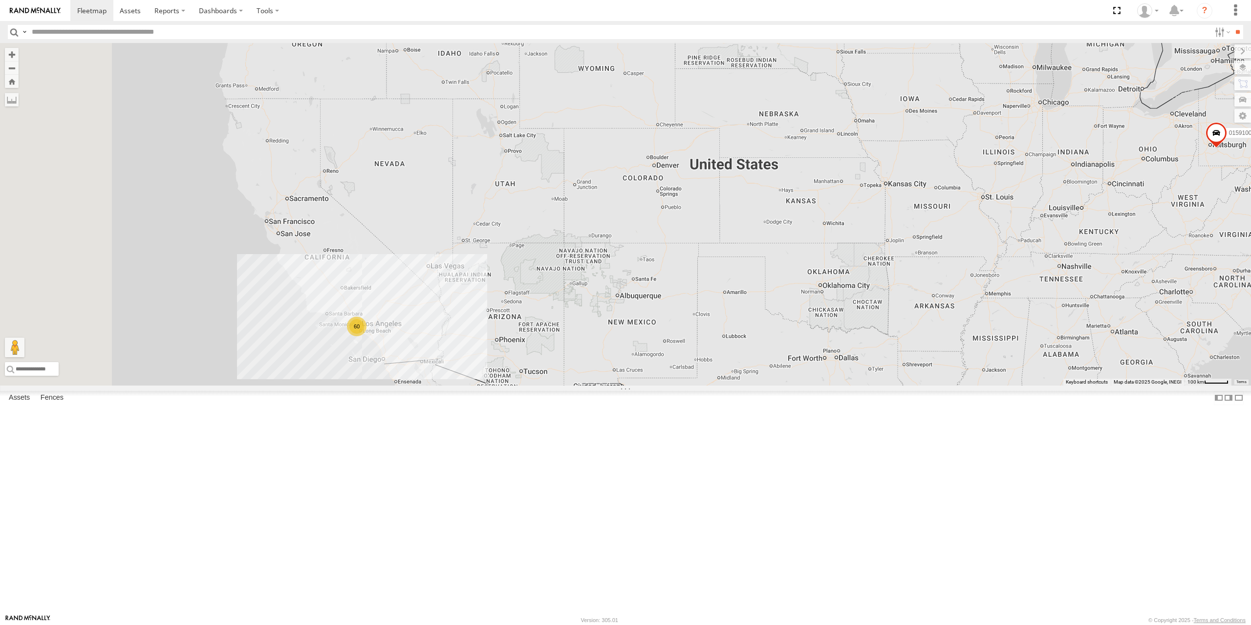
drag, startPoint x: 475, startPoint y: 313, endPoint x: 653, endPoint y: 347, distance: 181.7
click at [656, 342] on div "60 015910001673808" at bounding box center [625, 214] width 1251 height 343
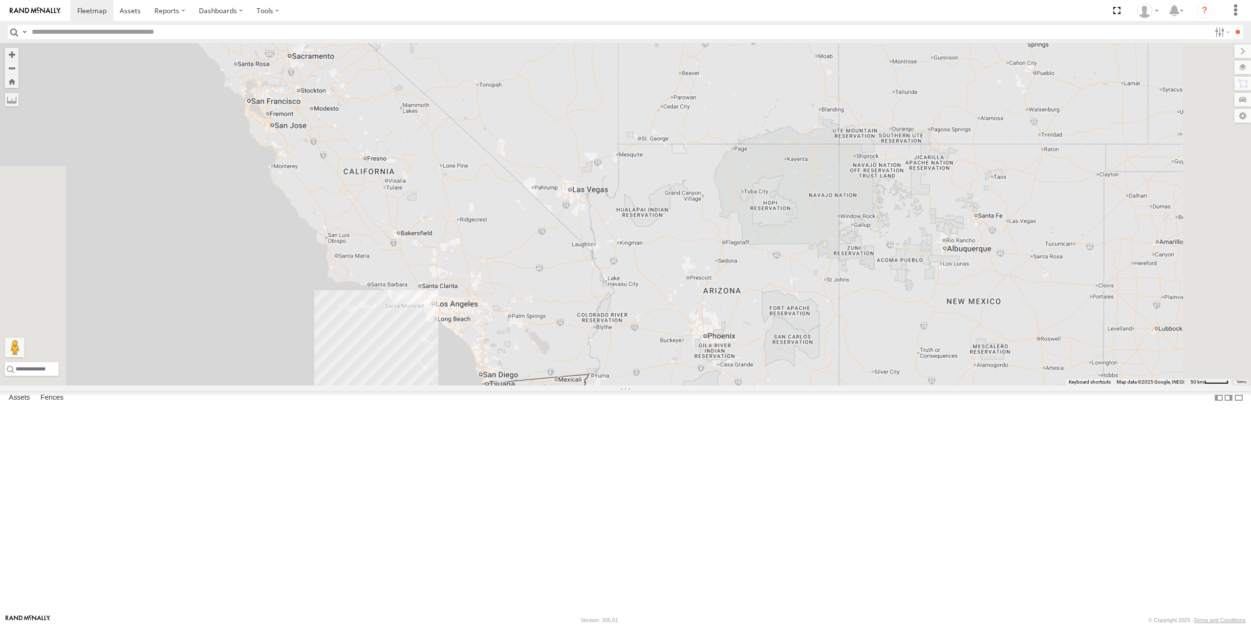
drag, startPoint x: 627, startPoint y: 409, endPoint x: 646, endPoint y: 362, distance: 50.6
click at [646, 362] on div "015910001673808" at bounding box center [625, 214] width 1251 height 343
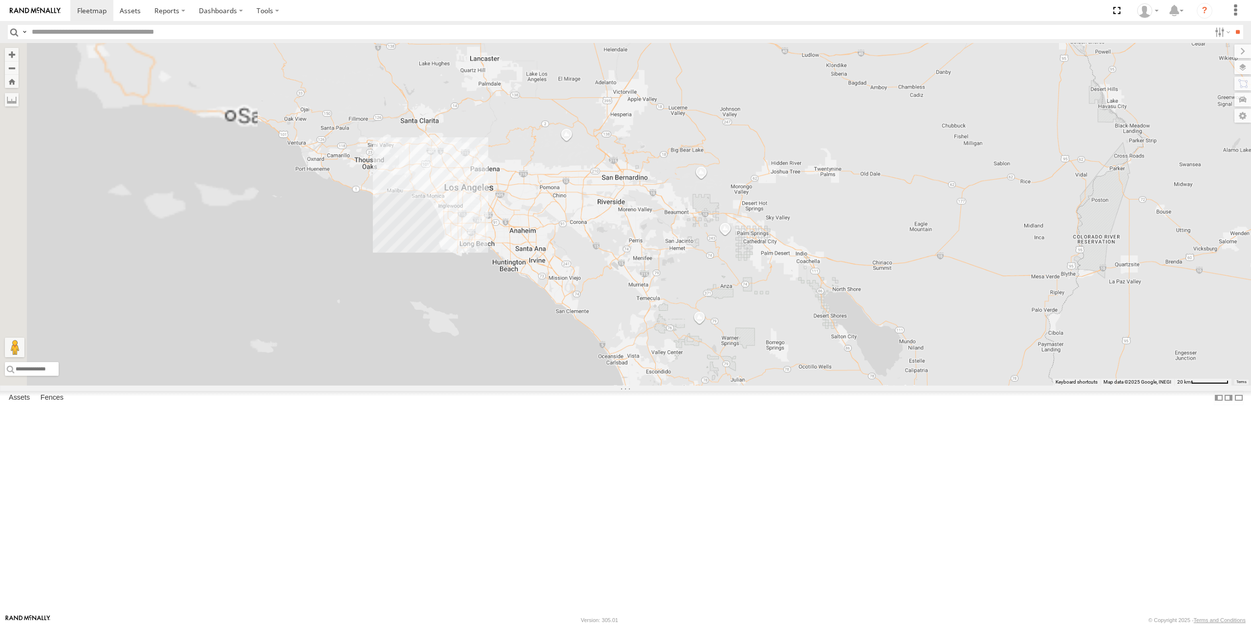
drag, startPoint x: 614, startPoint y: 373, endPoint x: 775, endPoint y: 457, distance: 181.2
click at [814, 386] on div "015910001673808" at bounding box center [625, 214] width 1251 height 343
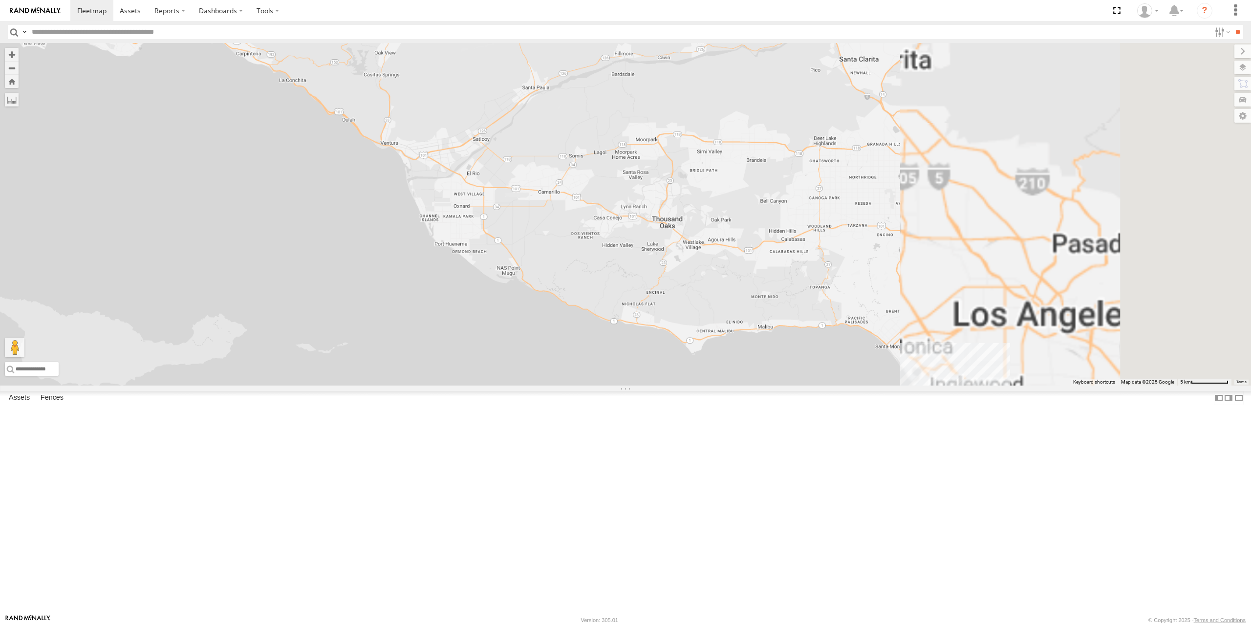
drag, startPoint x: 801, startPoint y: 428, endPoint x: 530, endPoint y: 308, distance: 296.2
click at [516, 303] on div "015910001673808" at bounding box center [625, 214] width 1251 height 343
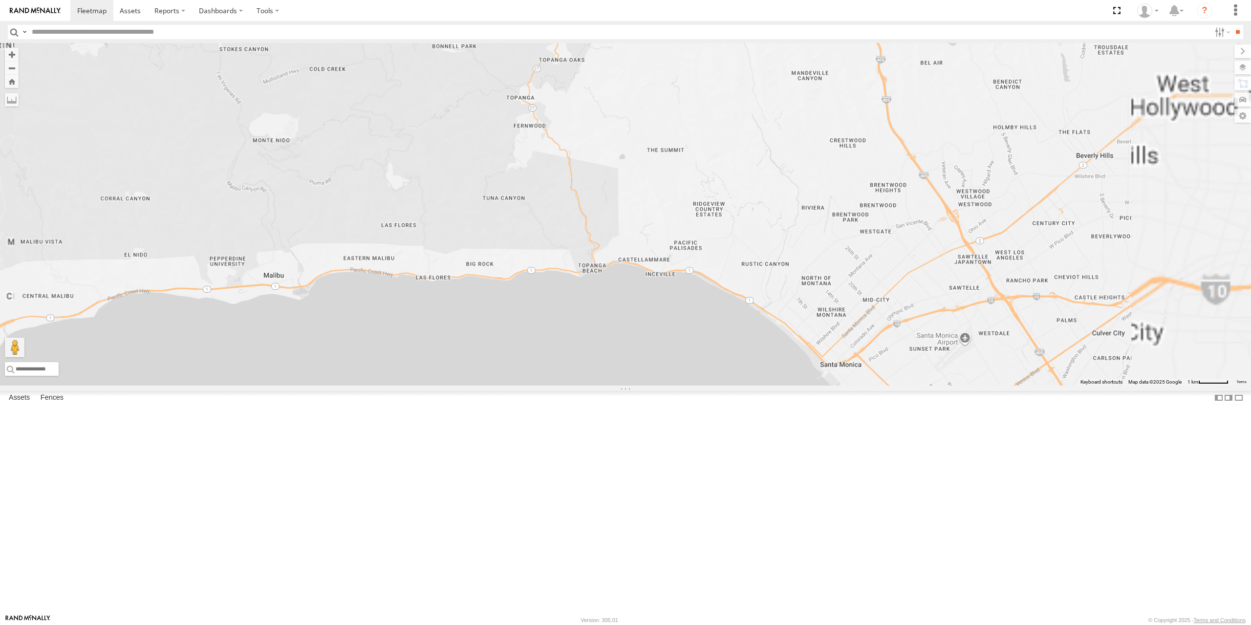
drag, startPoint x: 747, startPoint y: 352, endPoint x: 530, endPoint y: 282, distance: 228.3
click at [530, 282] on div "015910001673808" at bounding box center [625, 214] width 1251 height 343
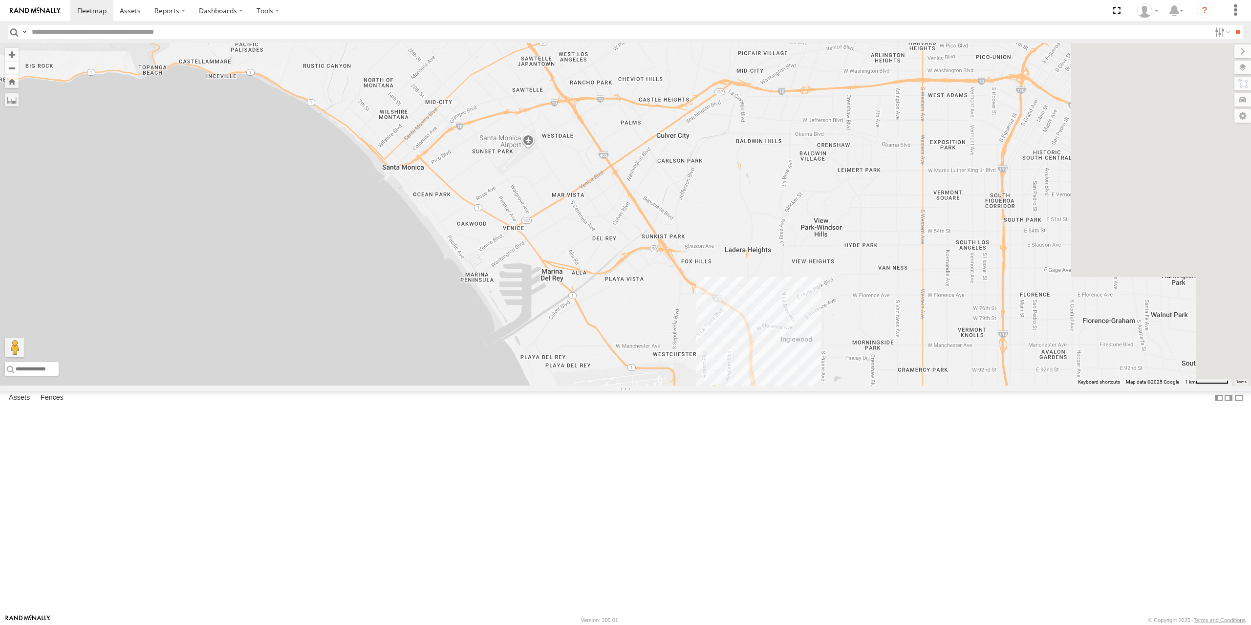
drag, startPoint x: 722, startPoint y: 424, endPoint x: 531, endPoint y: 338, distance: 210.0
click at [533, 339] on div "015910001673808 9 2 2" at bounding box center [625, 214] width 1251 height 343
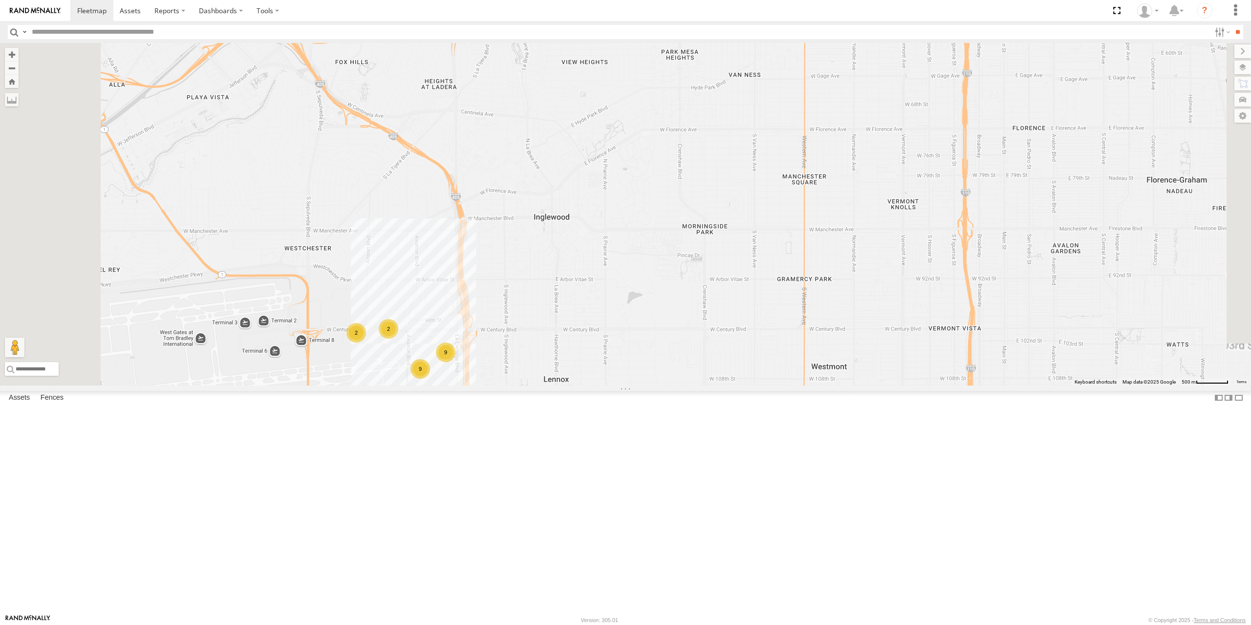
drag, startPoint x: 607, startPoint y: 455, endPoint x: 681, endPoint y: 409, distance: 86.9
click at [681, 386] on div "015910001673808 9 2 9 2 2 5364 BRSSE21210918155623" at bounding box center [625, 214] width 1251 height 343
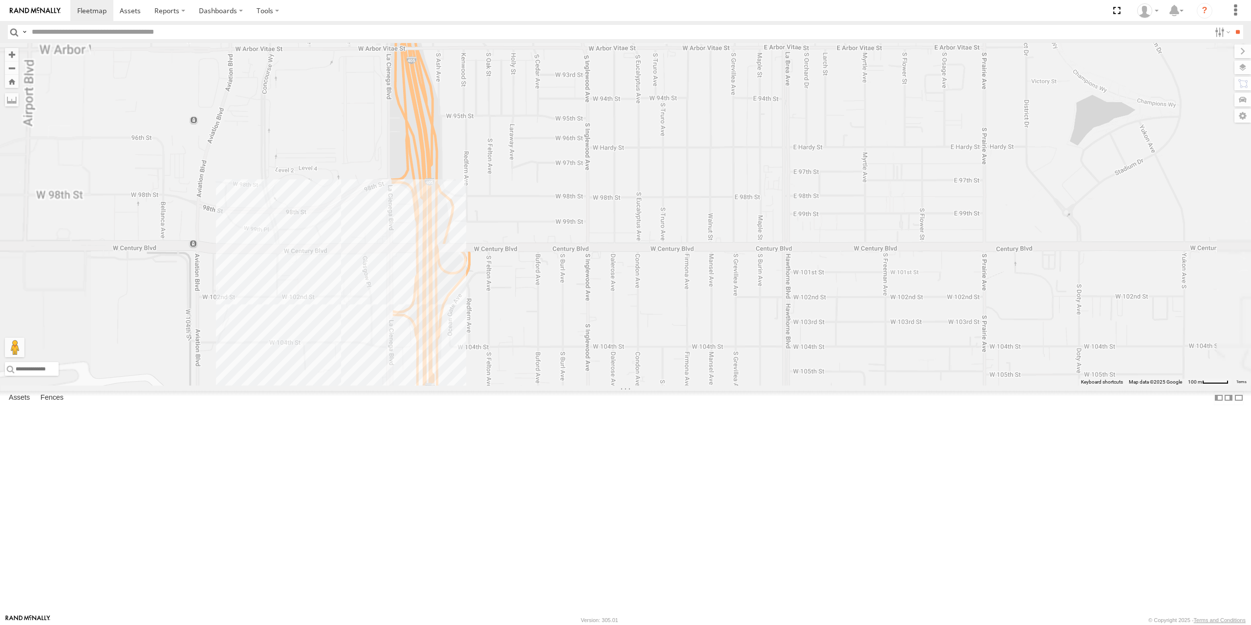
drag, startPoint x: 601, startPoint y: 457, endPoint x: 640, endPoint y: 430, distance: 47.7
click at [640, 386] on div "015910001673808 5364 BRSSE21210918155623" at bounding box center [625, 214] width 1251 height 343
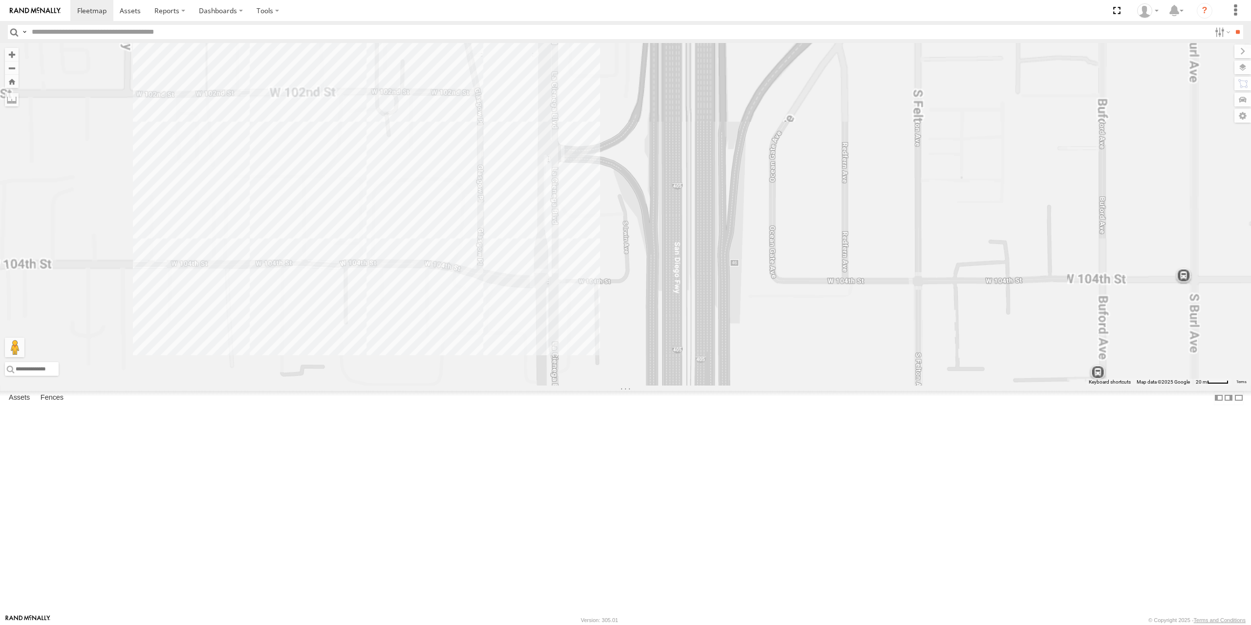
drag, startPoint x: 551, startPoint y: 411, endPoint x: 573, endPoint y: 427, distance: 27.7
click at [573, 386] on div "015910001673808 5364 BRSSE21210918155623" at bounding box center [625, 214] width 1251 height 343
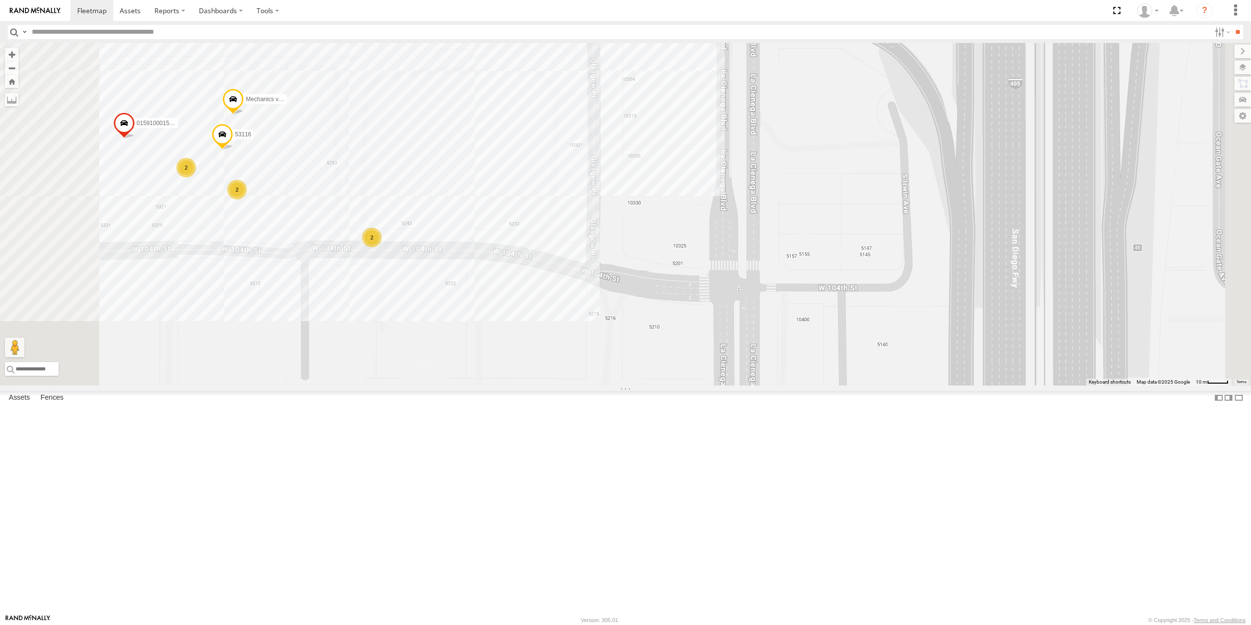
drag, startPoint x: 561, startPoint y: 345, endPoint x: 639, endPoint y: 360, distance: 79.1
click at [639, 360] on div "015910001673808 5364 BRSSE21210918155623 53116 Mechanics van 015910001580458 2 …" at bounding box center [625, 214] width 1251 height 343
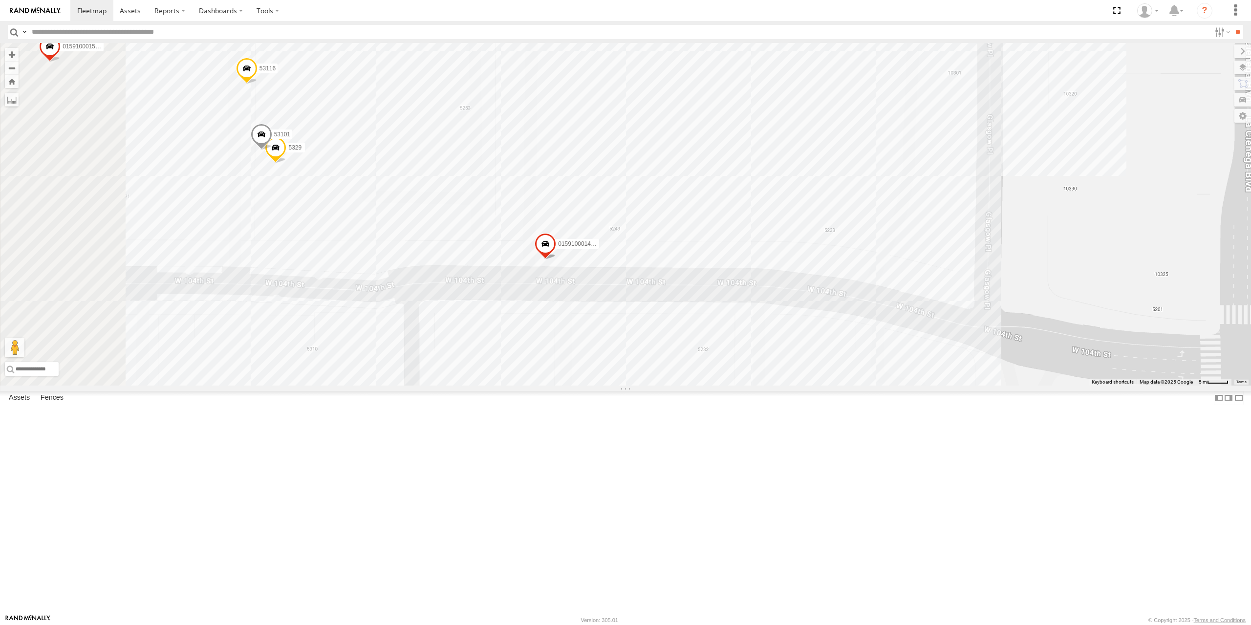
drag, startPoint x: 568, startPoint y: 322, endPoint x: 710, endPoint y: 305, distance: 142.6
click at [709, 306] on div "015910001673808 5364 BRSSE21210918155623 53116 Mechanics van 015910001580458 01…" at bounding box center [625, 214] width 1251 height 343
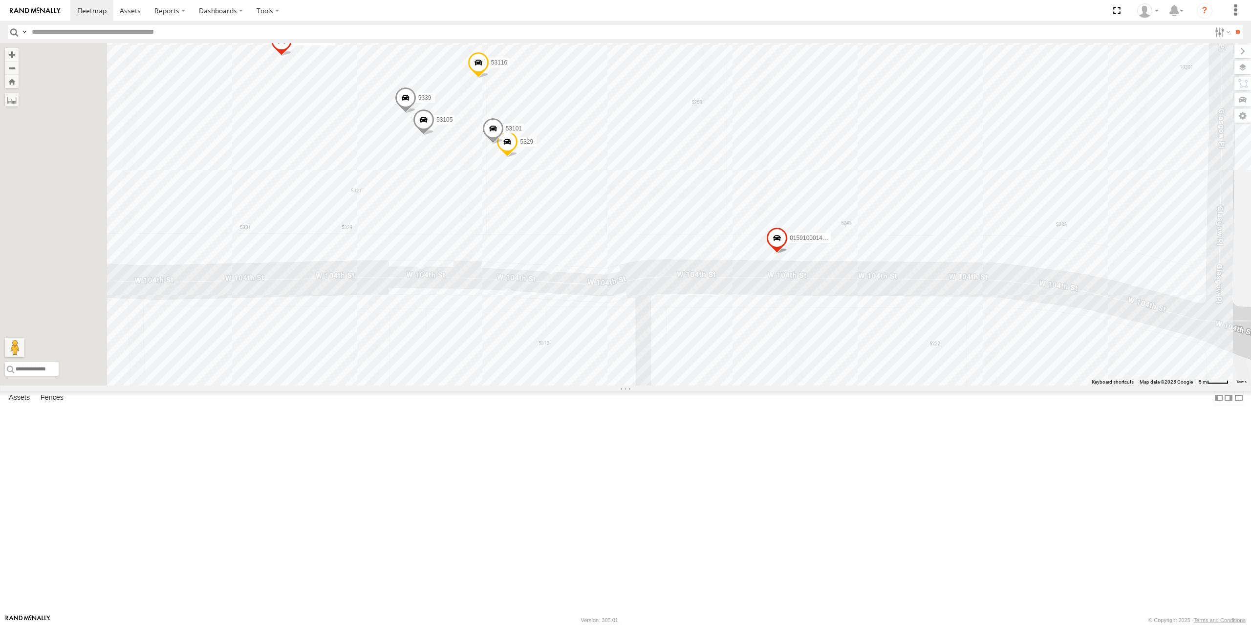
drag, startPoint x: 557, startPoint y: 354, endPoint x: 725, endPoint y: 355, distance: 168.1
click at [725, 355] on div "015910001673808 5364 BRSSE21210918155623 53116 Mechanics van 015910001580458 01…" at bounding box center [625, 214] width 1251 height 343
